Goal: Information Seeking & Learning: Learn about a topic

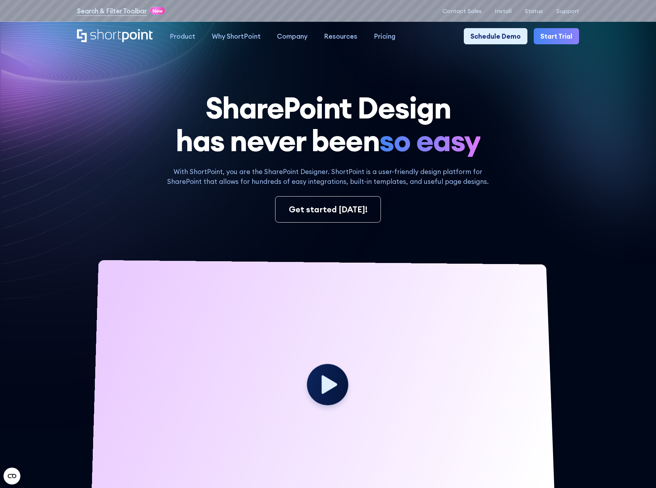
click at [477, 5] on div "Search & Filter Toolbar -741 Days -22 Hours -29 Minutes -39 Seconds Until Launc…" at bounding box center [328, 10] width 656 height 21
click at [477, 10] on p "Contact Sales" at bounding box center [462, 11] width 39 height 7
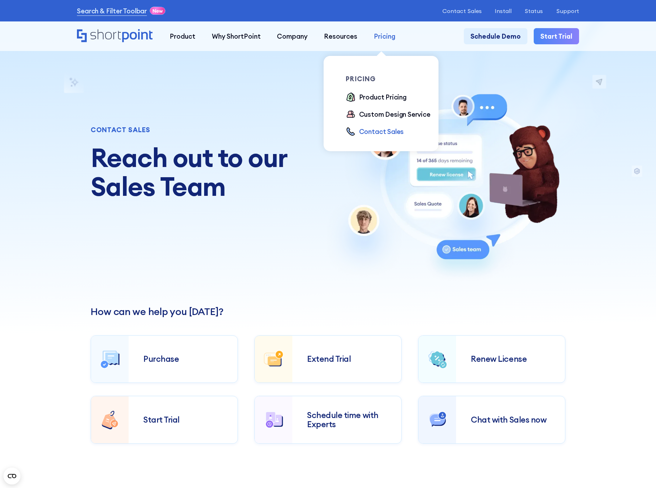
click at [382, 37] on div "Pricing" at bounding box center [384, 36] width 21 height 10
click at [375, 98] on div "Product Pricing" at bounding box center [382, 97] width 47 height 10
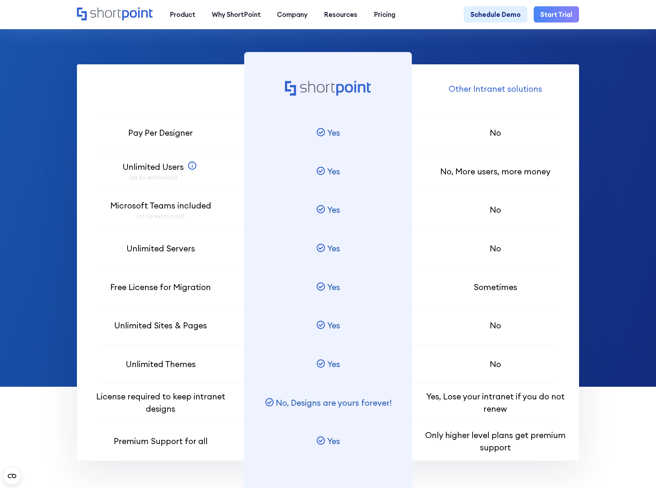
scroll to position [544, 0]
